Goal: Communication & Community: Answer question/provide support

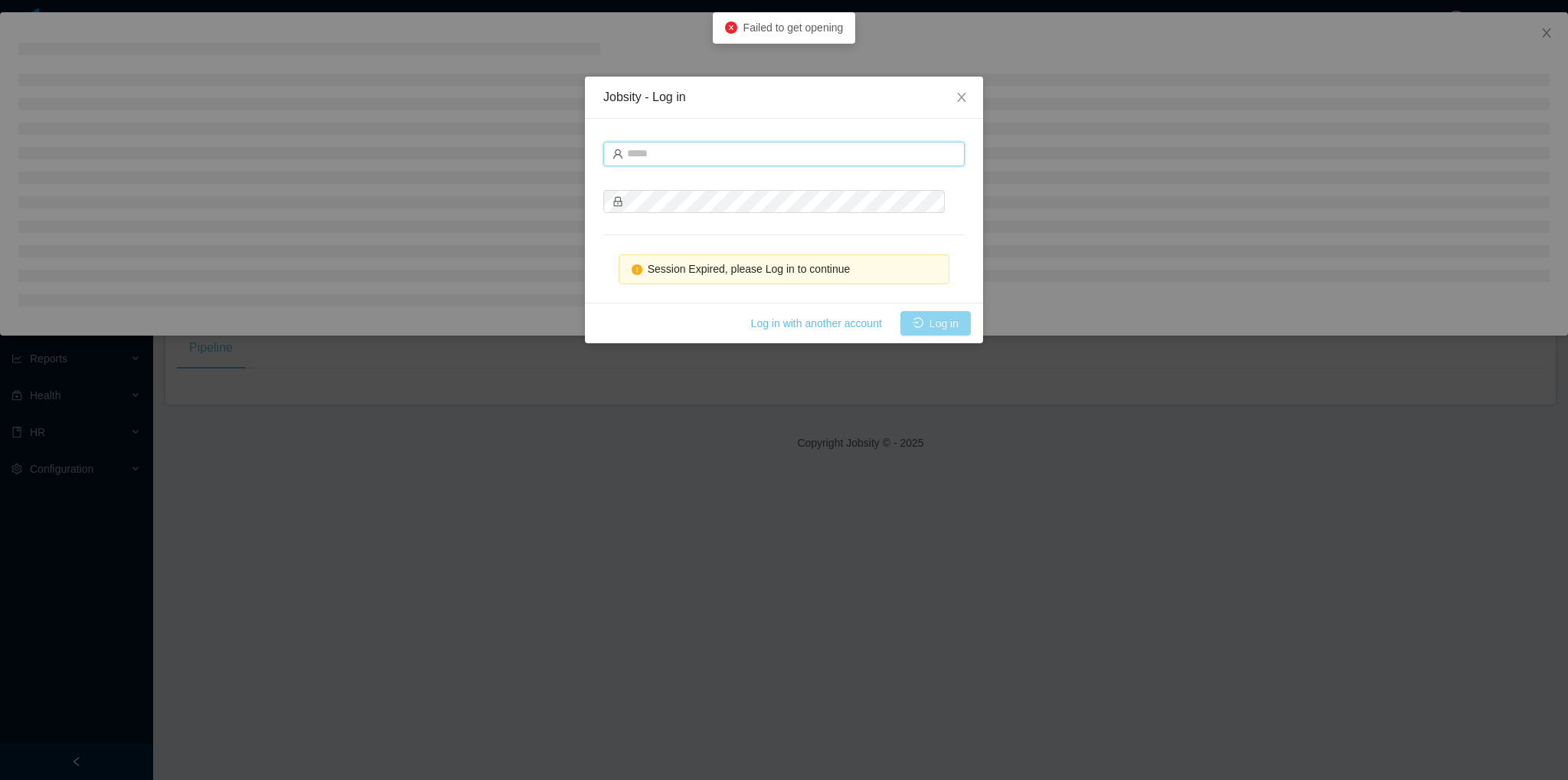
type input "**********"
click at [939, 323] on button "Log in" at bounding box center [935, 323] width 71 height 24
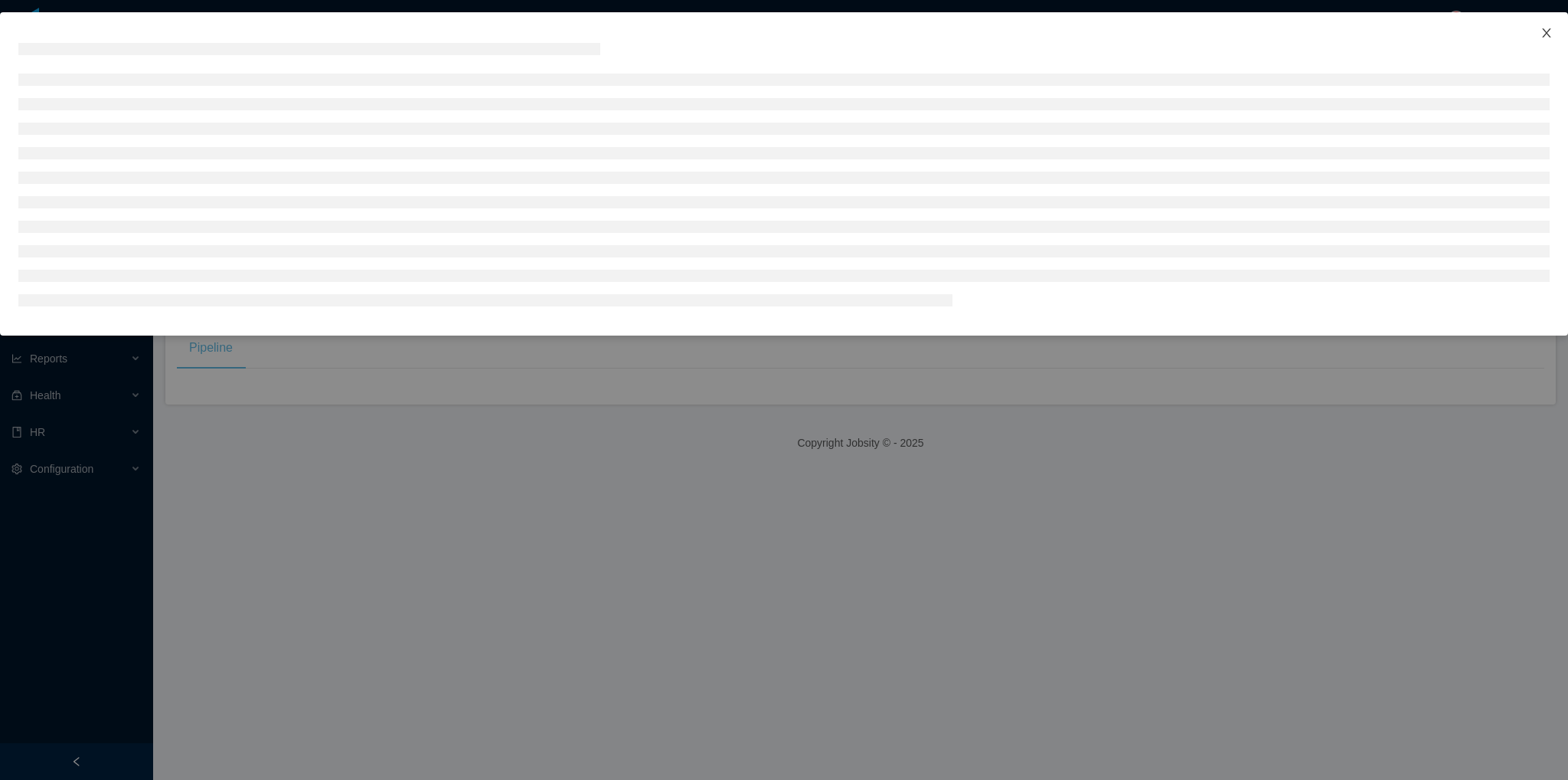
click at [1553, 31] on span "Close" at bounding box center [1547, 34] width 43 height 43
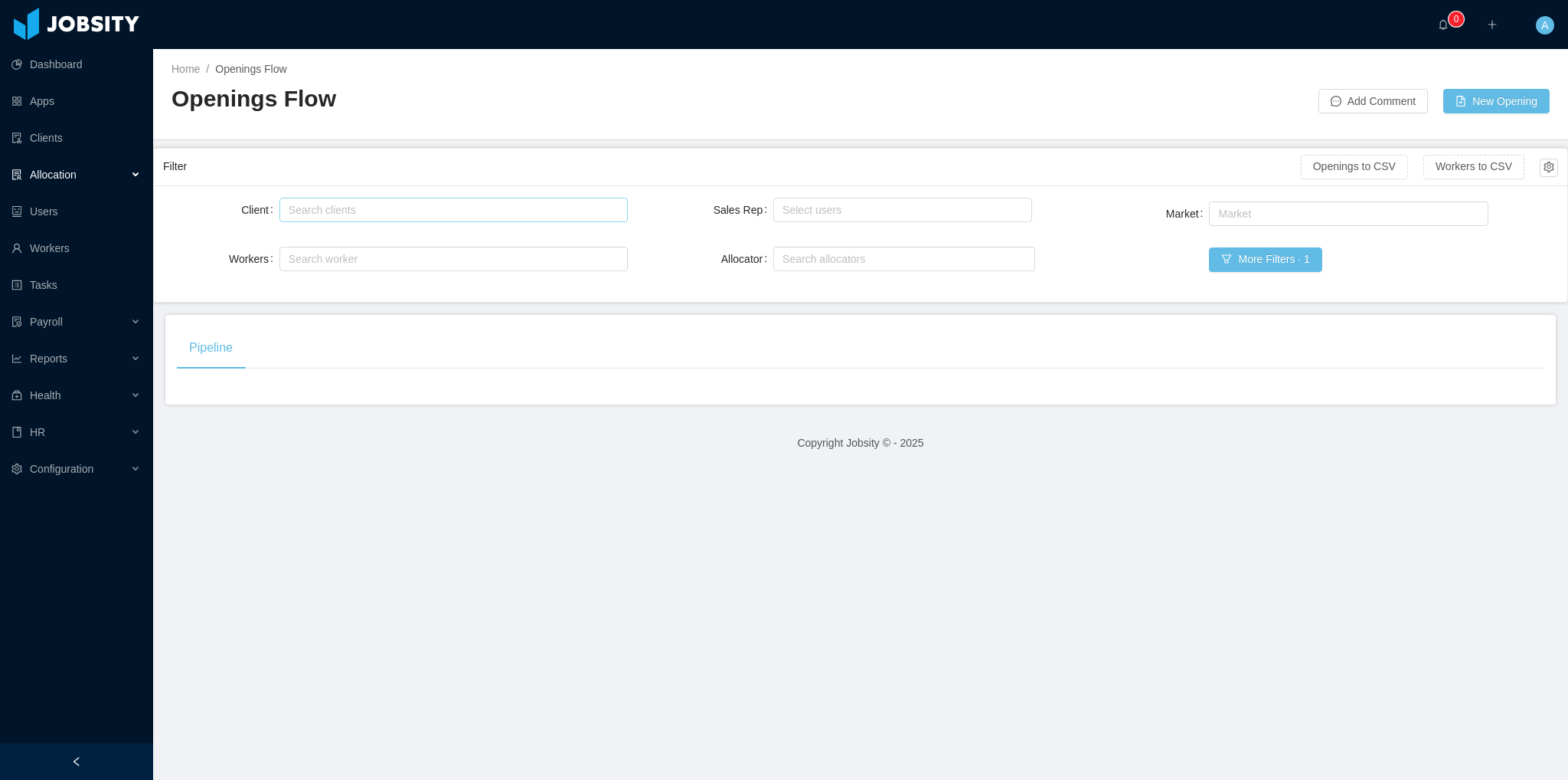
click at [374, 216] on div "Search clients" at bounding box center [450, 209] width 323 height 15
click at [670, 547] on main "Home / Openings Flow / Openings Flow Add Comment New Opening Filter Openings to…" at bounding box center [860, 414] width 1415 height 731
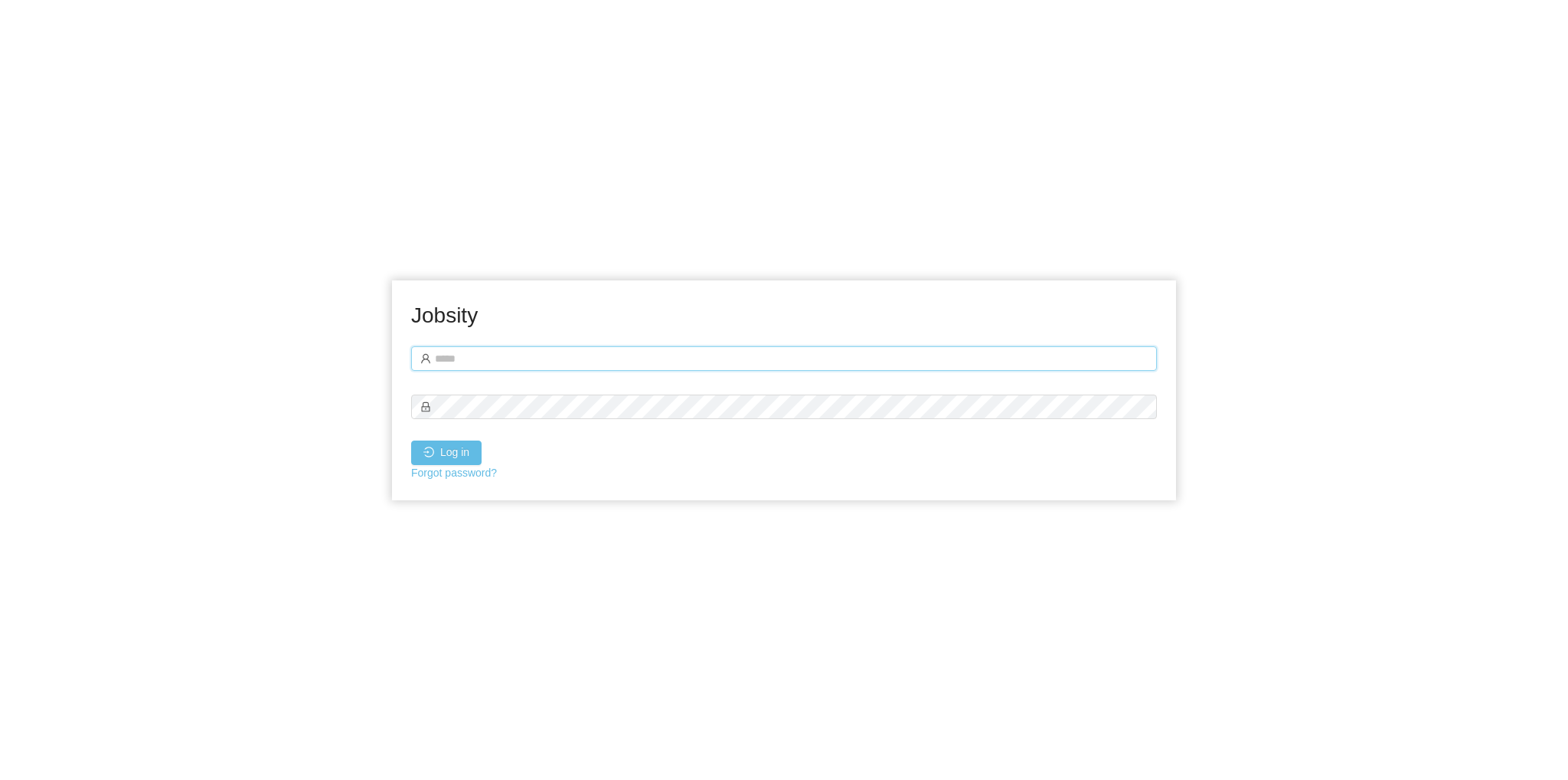
click at [539, 357] on input "text" at bounding box center [784, 358] width 746 height 24
type input "**********"
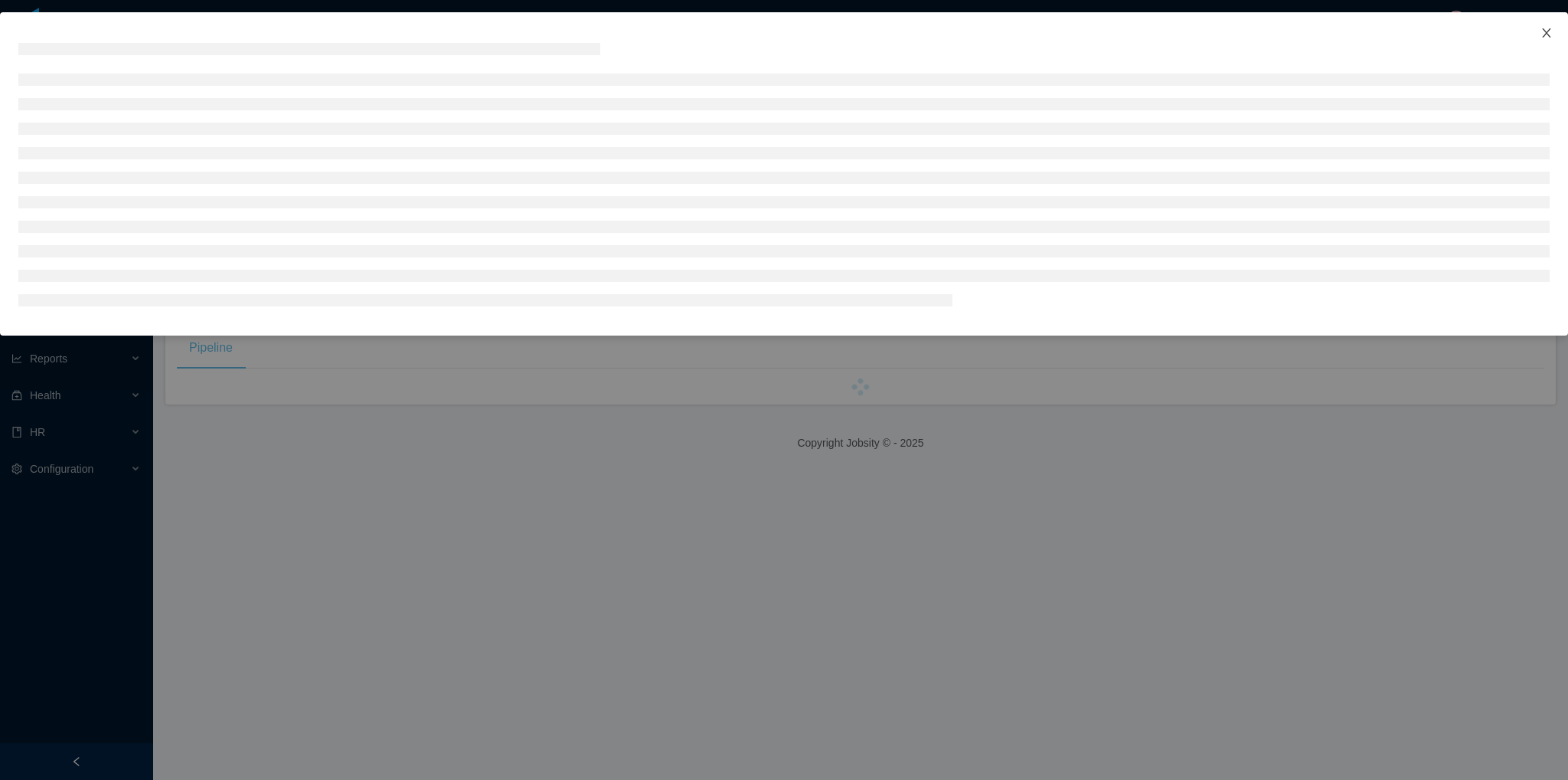
click at [1548, 39] on icon "icon: close" at bounding box center [1547, 33] width 13 height 13
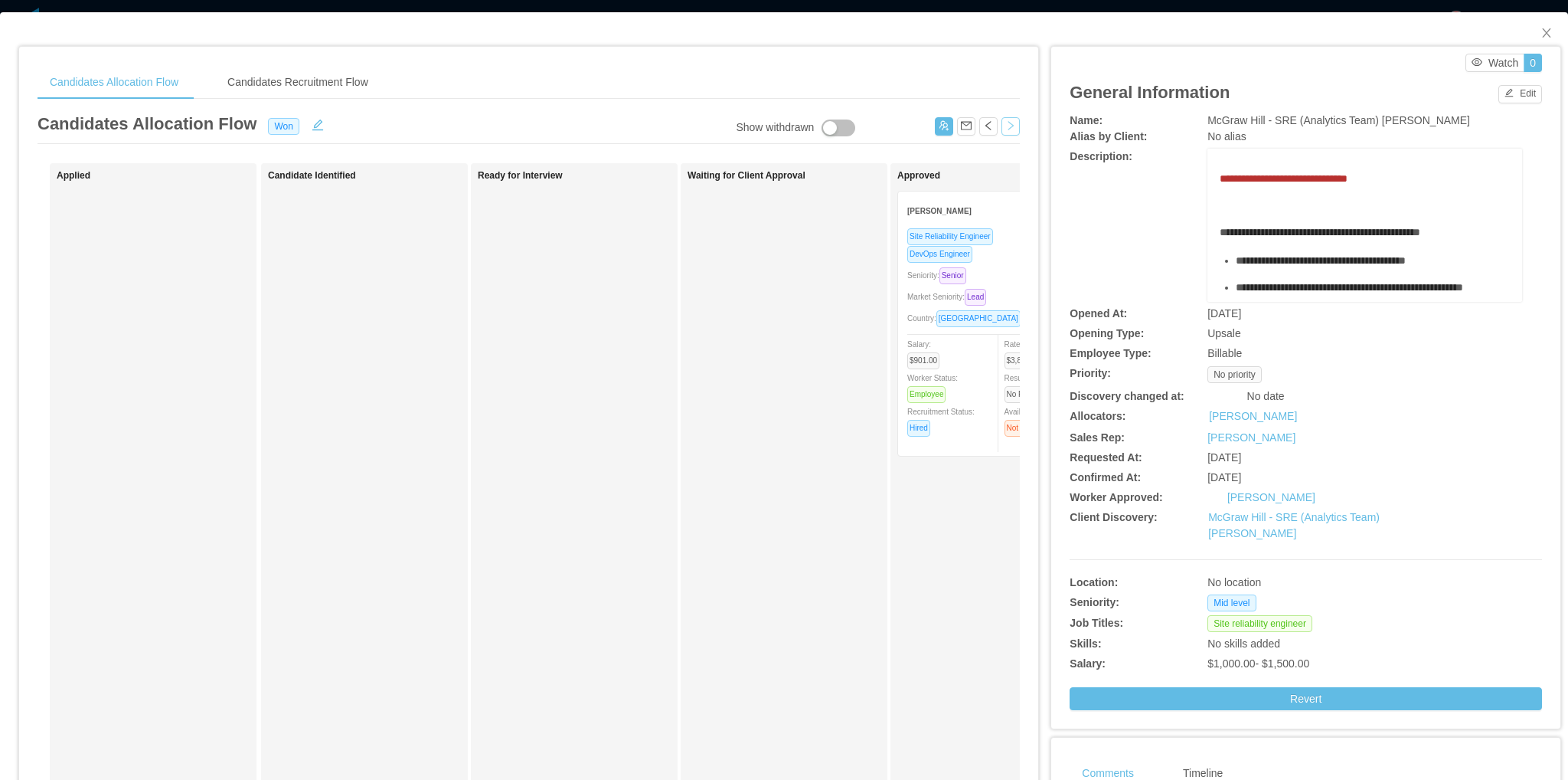
click at [1010, 125] on button "button" at bounding box center [1010, 126] width 19 height 19
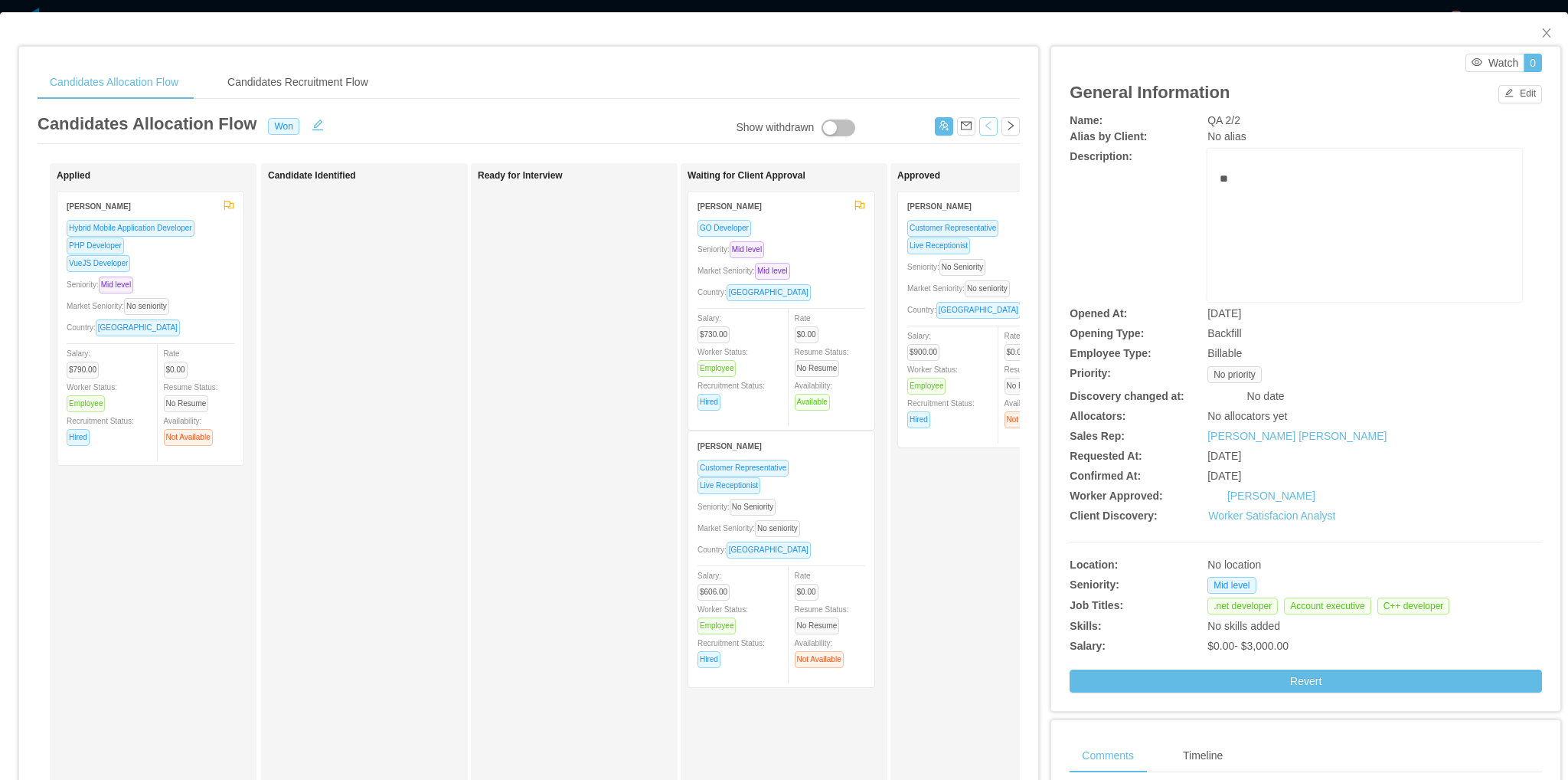
click at [988, 125] on button "button" at bounding box center [988, 126] width 19 height 19
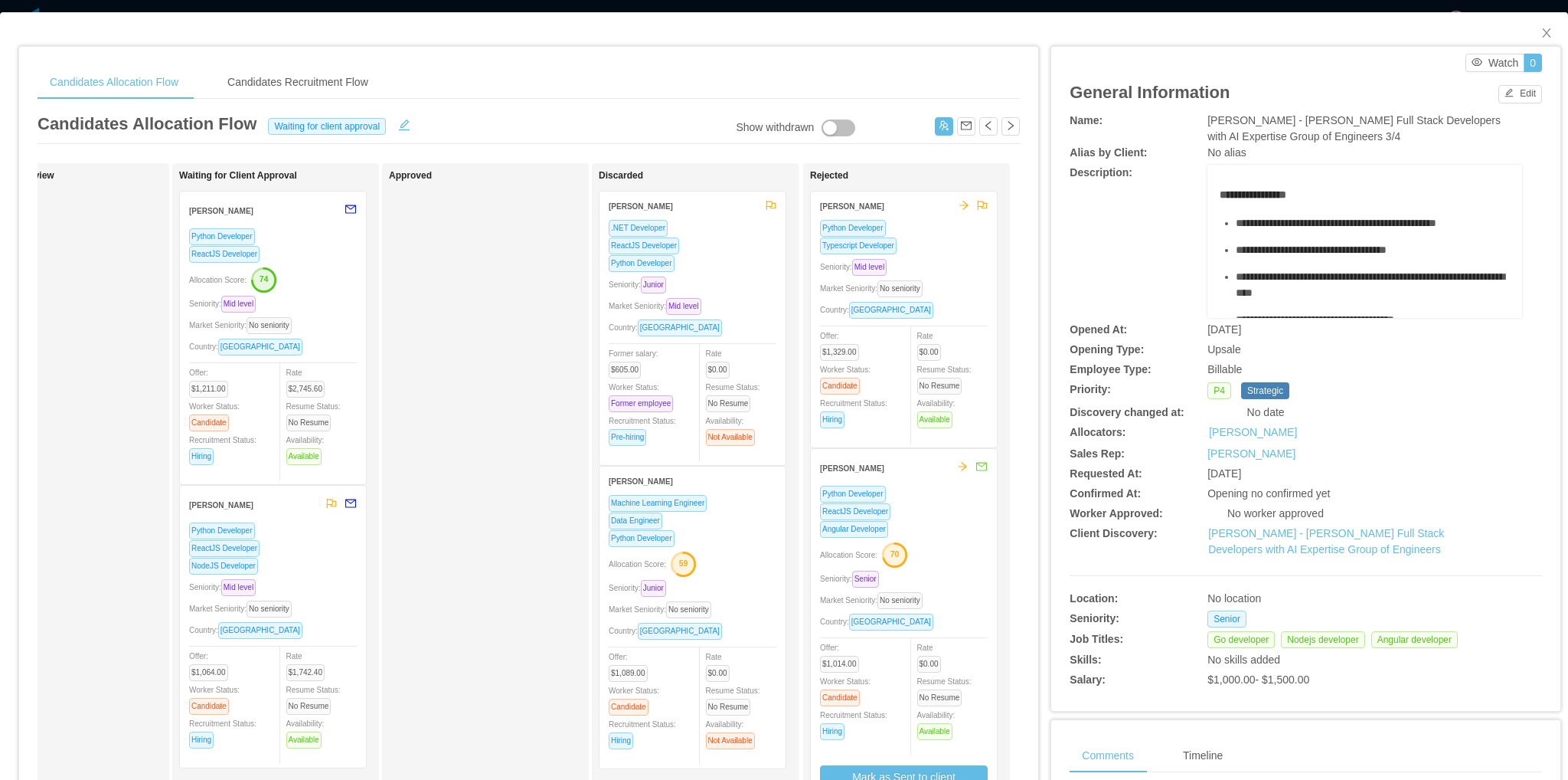
scroll to position [0, 530]
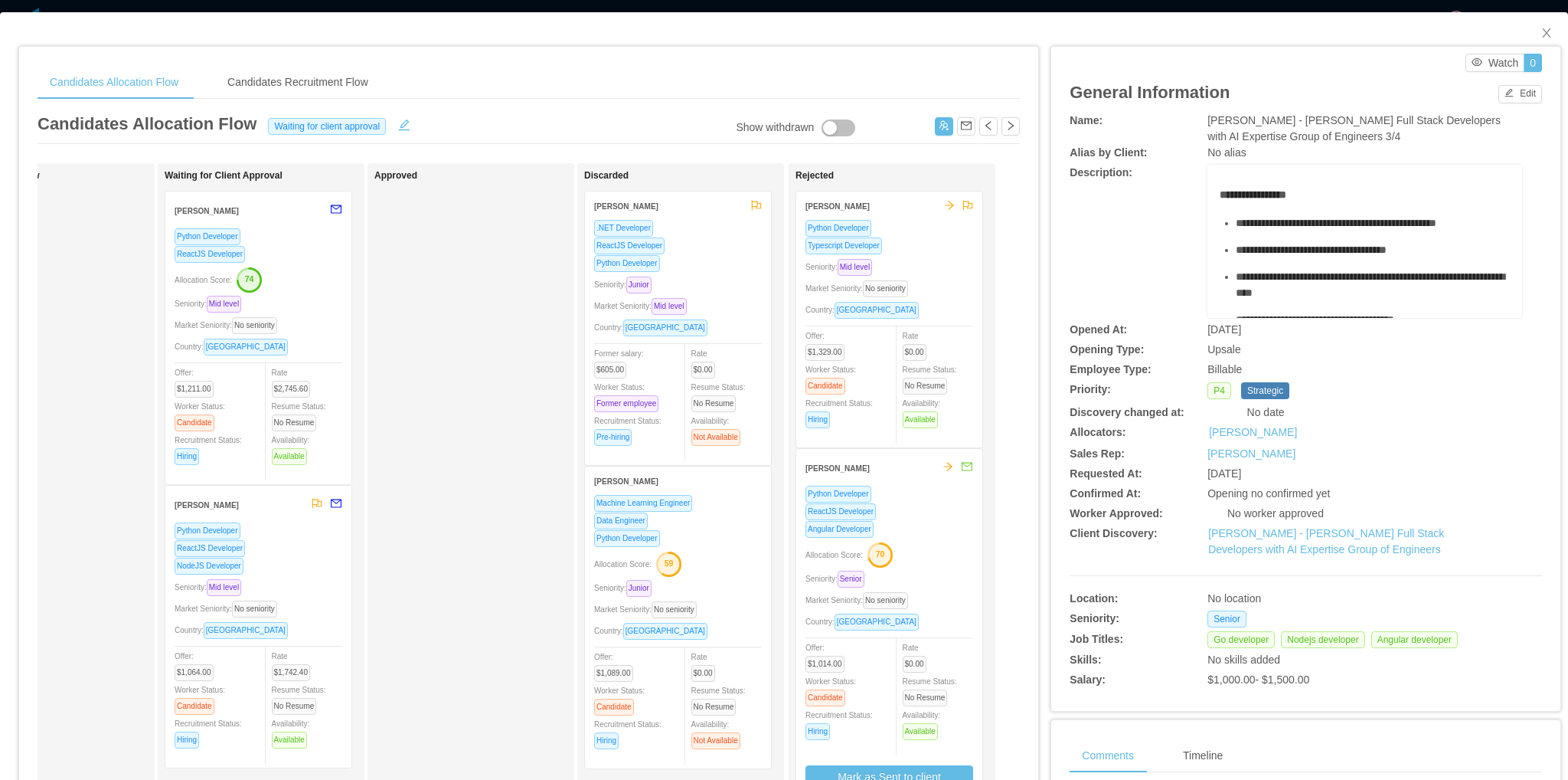
drag, startPoint x: 474, startPoint y: 326, endPoint x: 556, endPoint y: 331, distance: 82.2
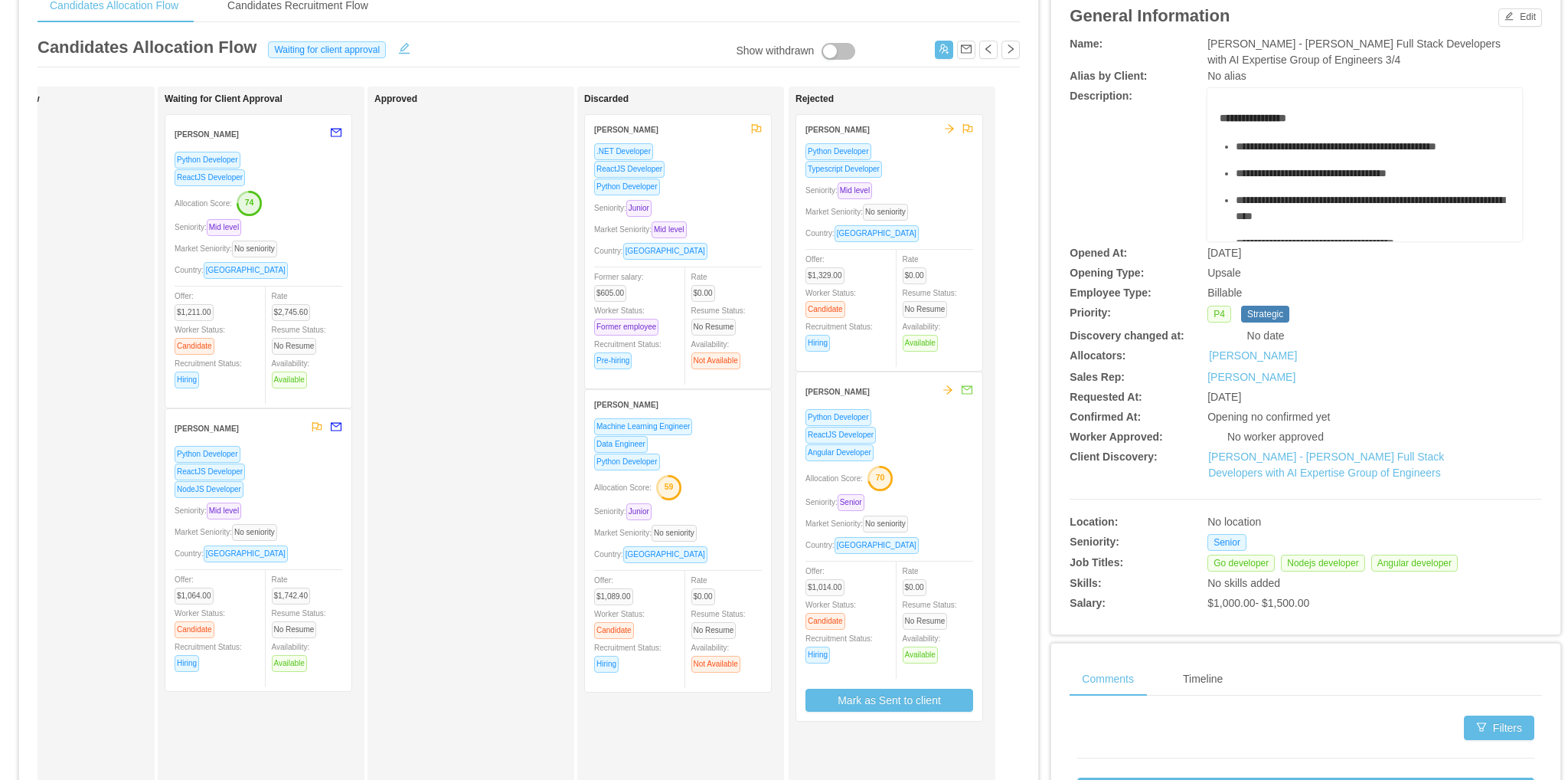
scroll to position [0, 0]
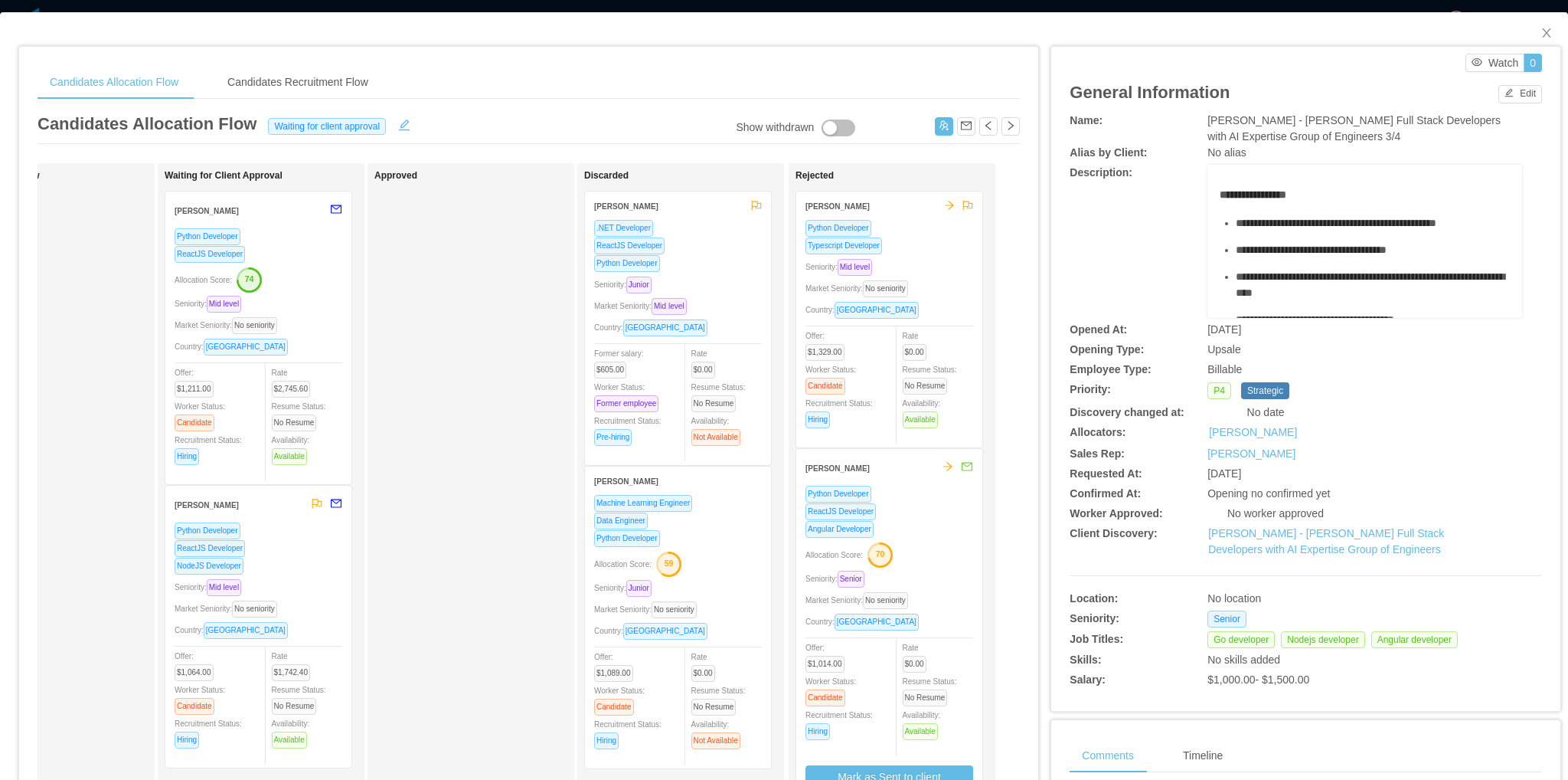
click at [931, 256] on div "Python Developer Typescript Developer Seniority: Mid level Market Seniority: No…" at bounding box center [889, 328] width 168 height 219
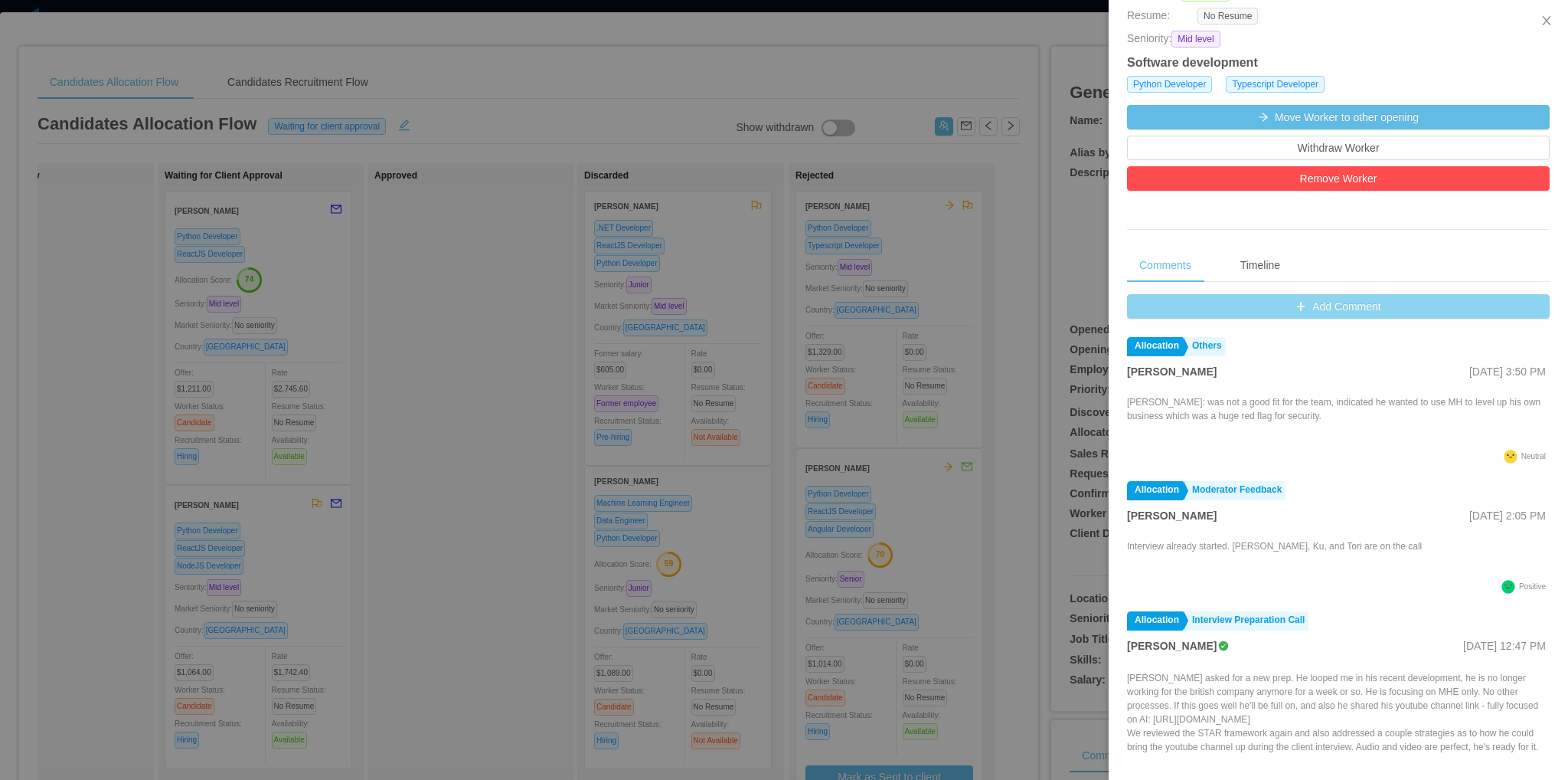
scroll to position [414, 0]
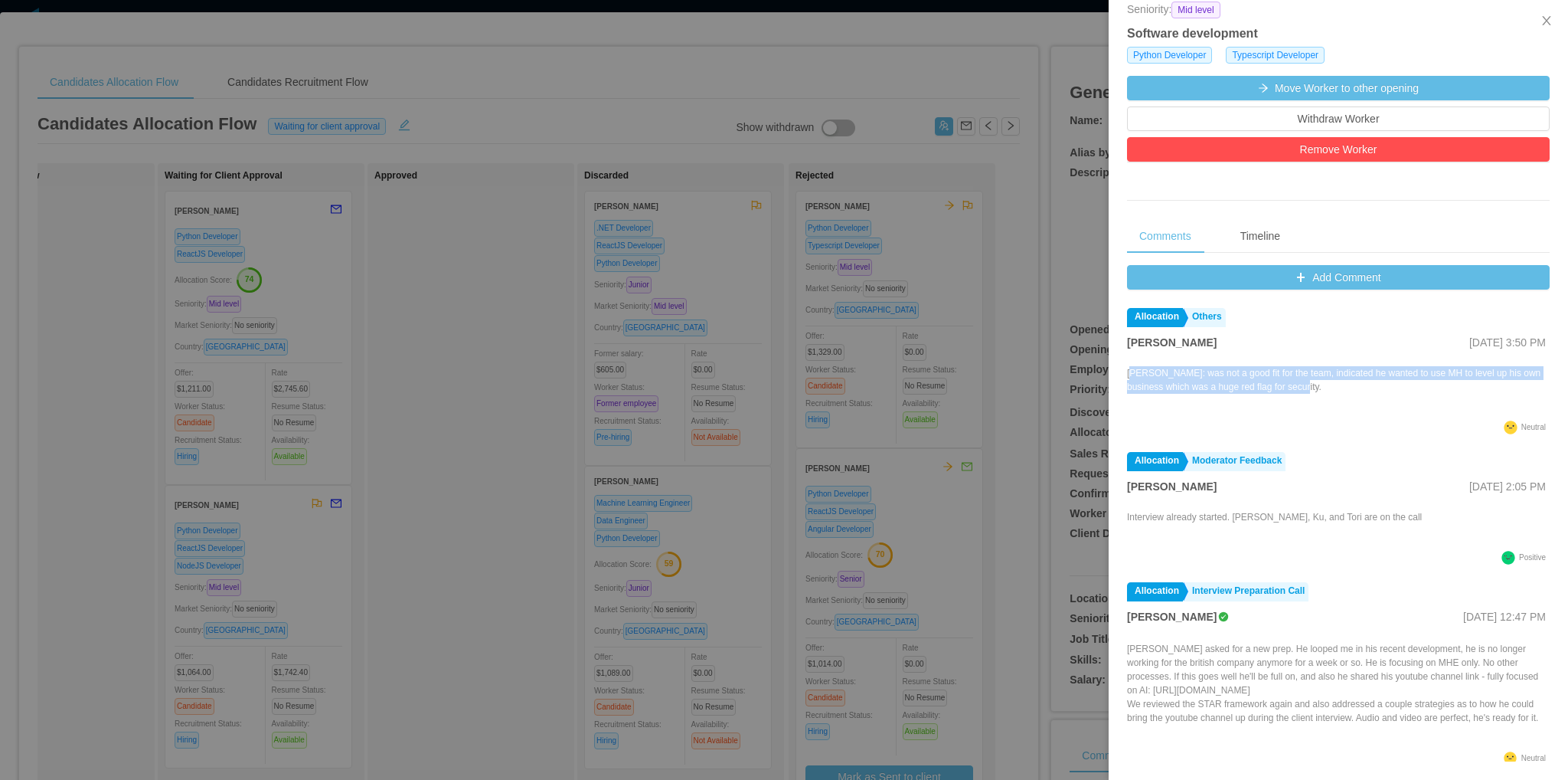
drag, startPoint x: 1322, startPoint y: 386, endPoint x: 1133, endPoint y: 377, distance: 189.2
click at [1133, 377] on p "Leonardo: was not a good fit for the team, indicated he wanted to use MH to lev…" at bounding box center [1338, 379] width 423 height 28
click at [1134, 377] on p "Leonardo: was not a good fit for the team, indicated he wanted to use MH to lev…" at bounding box center [1338, 379] width 423 height 28
click at [1149, 369] on p "Leonardo: was not a good fit for the team, indicated he wanted to use MH to lev…" at bounding box center [1338, 379] width 423 height 28
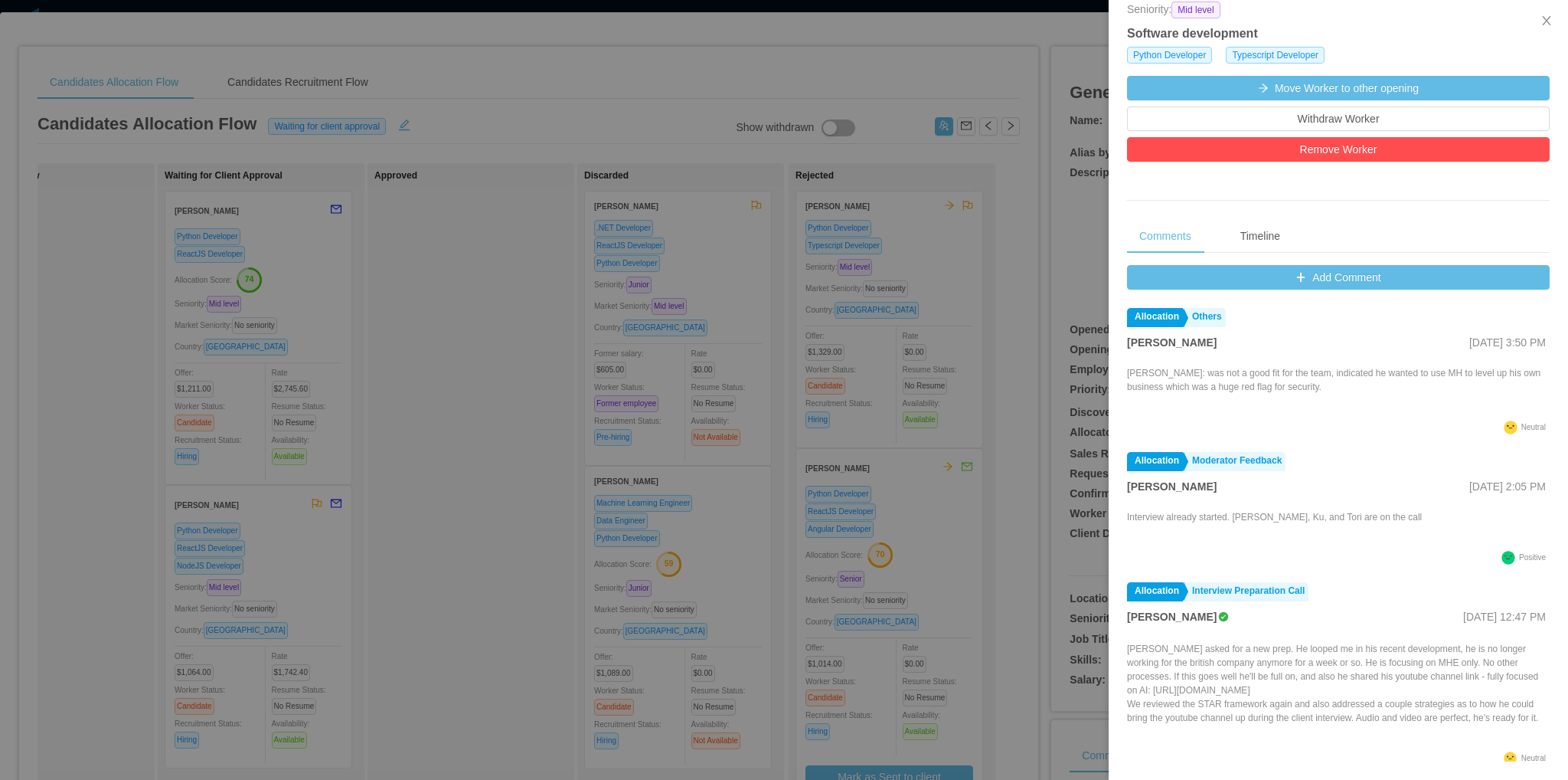
click at [1159, 376] on p "Leonardo: was not a good fit for the team, indicated he wanted to use MH to lev…" at bounding box center [1338, 379] width 423 height 28
click at [1147, 370] on p "Leonardo: was not a good fit for the team, indicated he wanted to use MH to lev…" at bounding box center [1338, 379] width 423 height 28
click at [1338, 273] on button "Add Comment" at bounding box center [1338, 276] width 423 height 24
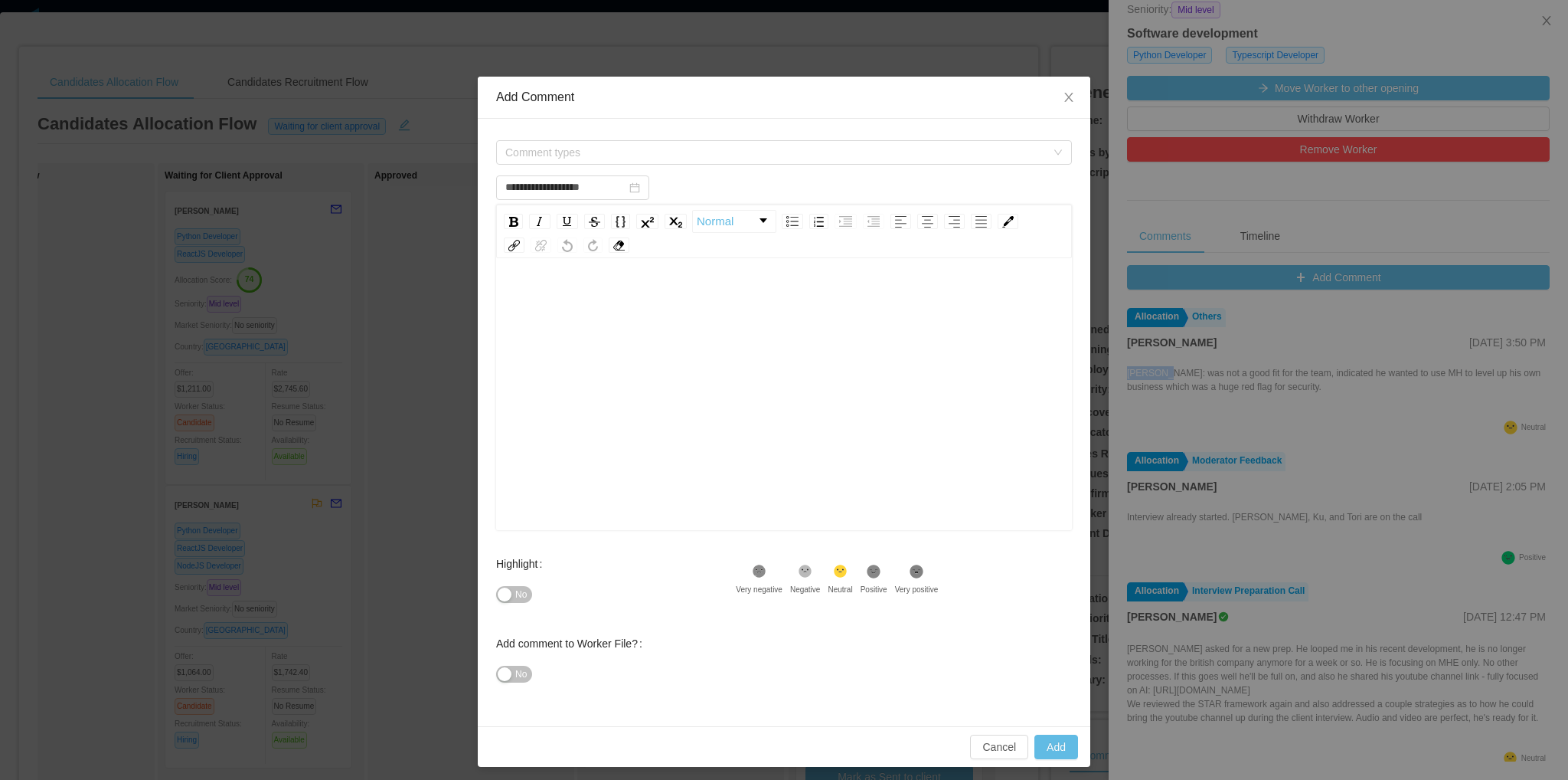
type input "**********"
click at [602, 156] on span "Comment types" at bounding box center [775, 152] width 541 height 15
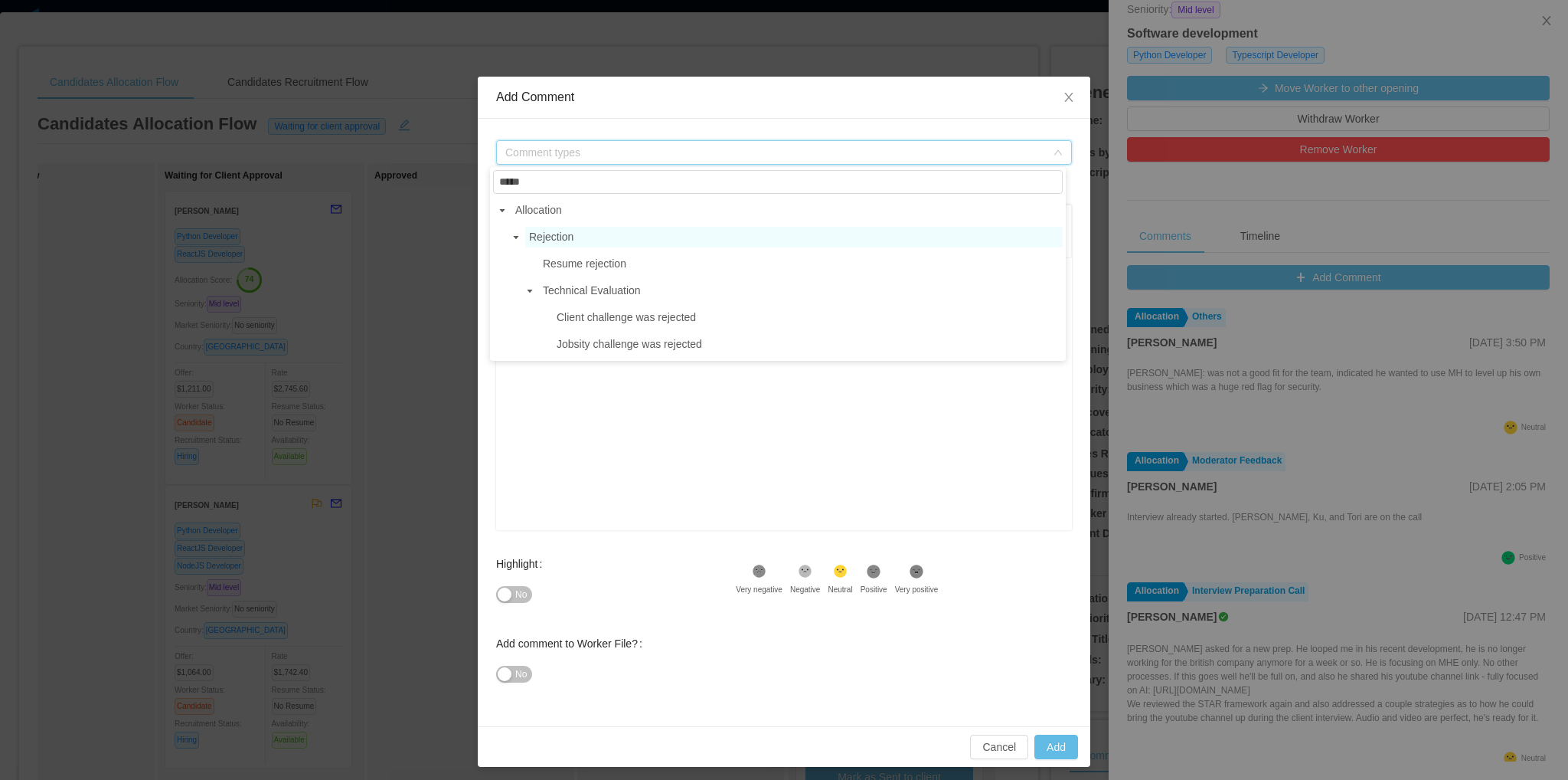
type input "*****"
click at [567, 238] on span "Rejection" at bounding box center [552, 237] width 45 height 13
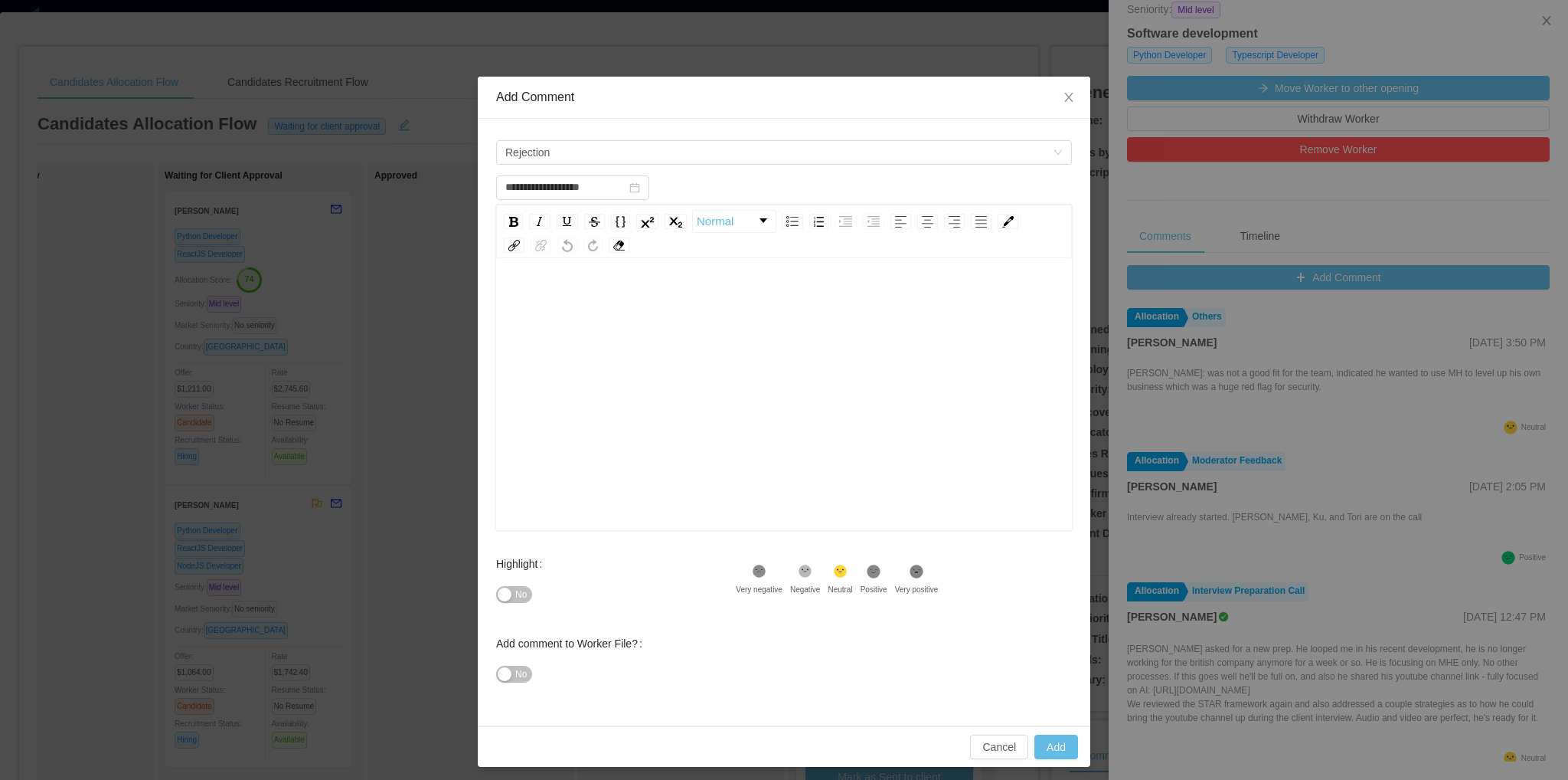
click at [667, 291] on div "rdw-editor" at bounding box center [784, 300] width 552 height 30
type input "**********"
click at [662, 275] on div "rdw-wrapper" at bounding box center [784, 396] width 576 height 268
click at [661, 287] on div "rdw-editor" at bounding box center [784, 300] width 552 height 30
type input "**********"
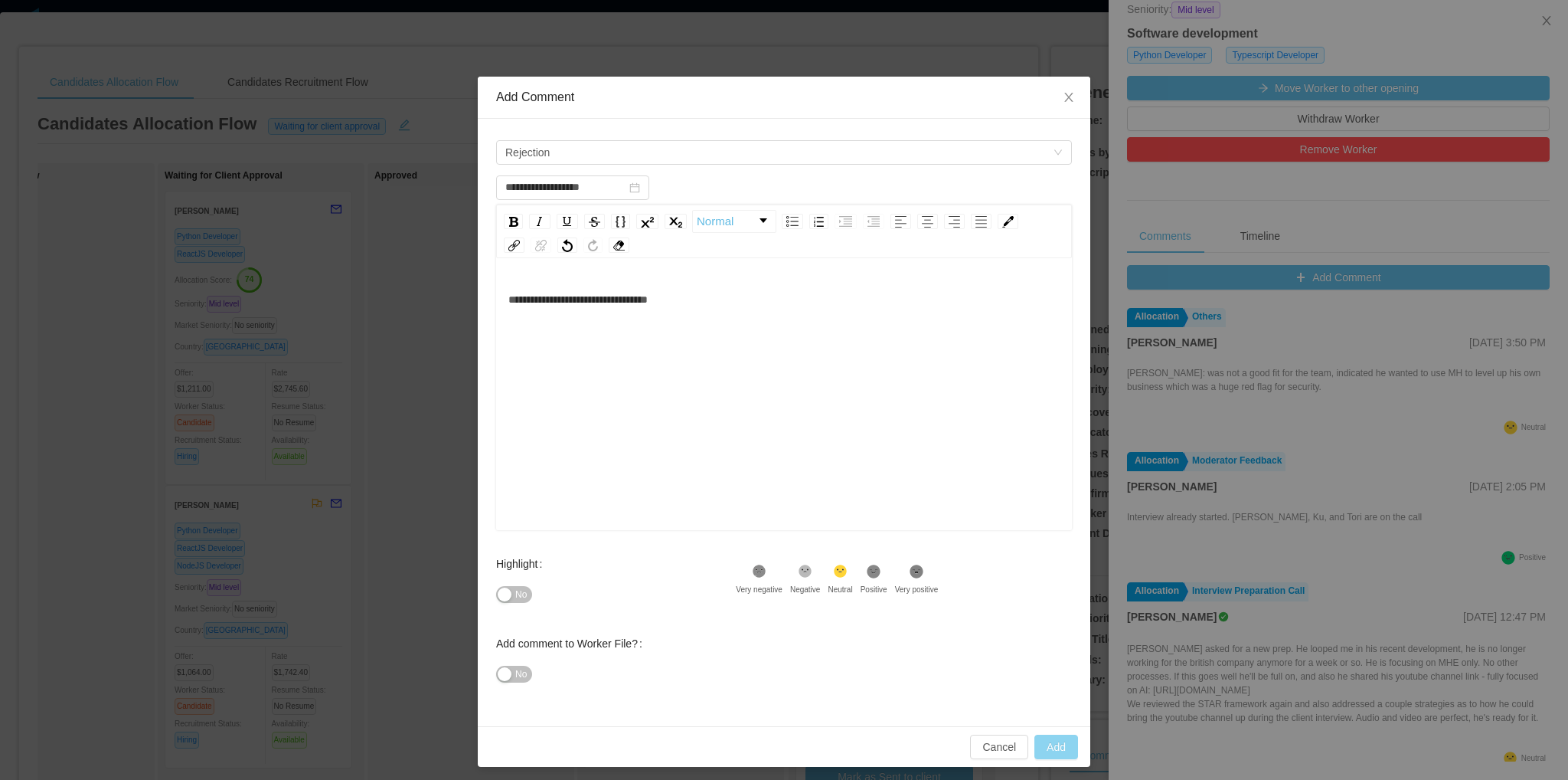
click at [1063, 750] on button "Add" at bounding box center [1056, 746] width 44 height 24
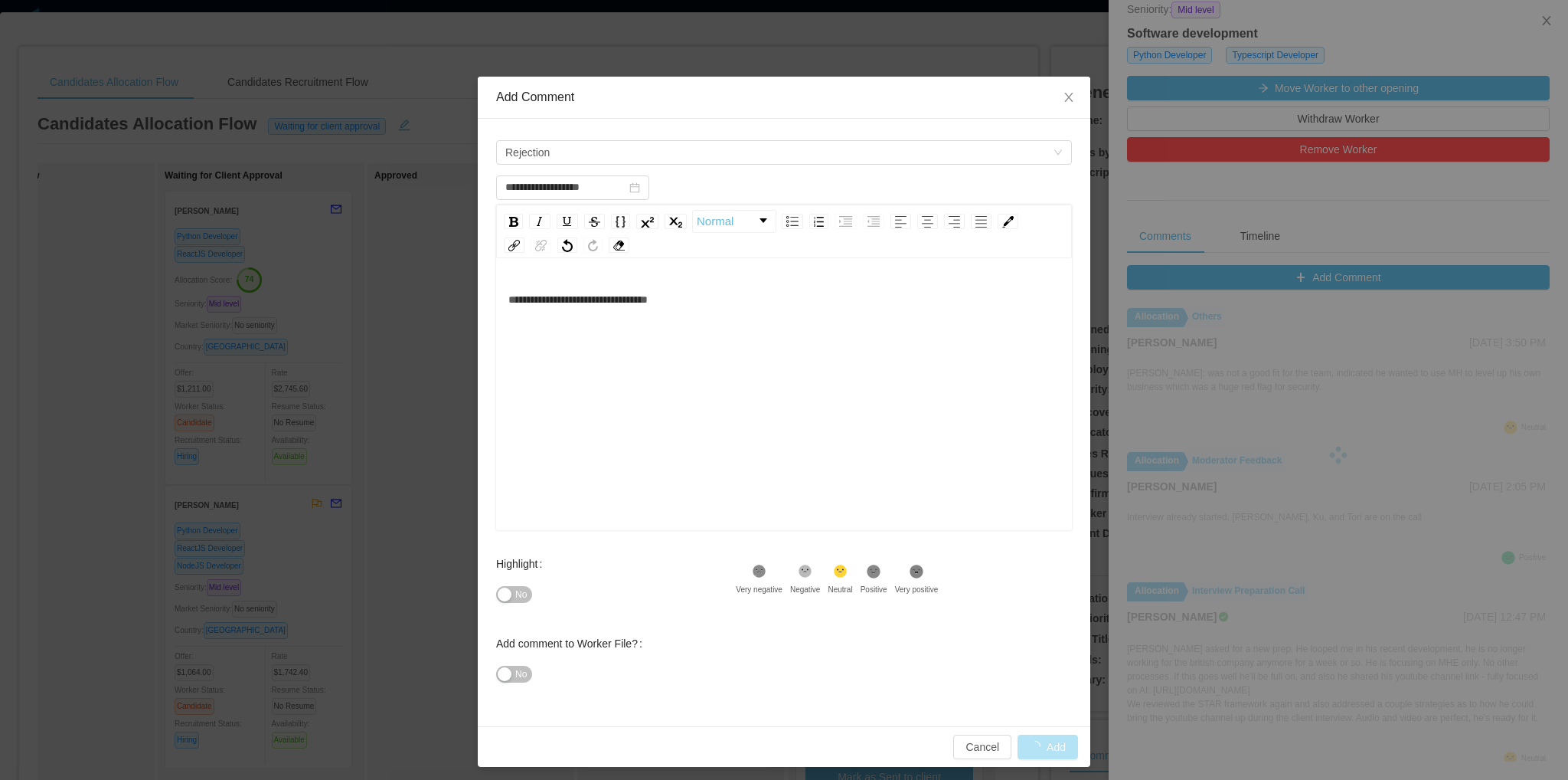
scroll to position [4, 0]
